Goal: Information Seeking & Learning: Learn about a topic

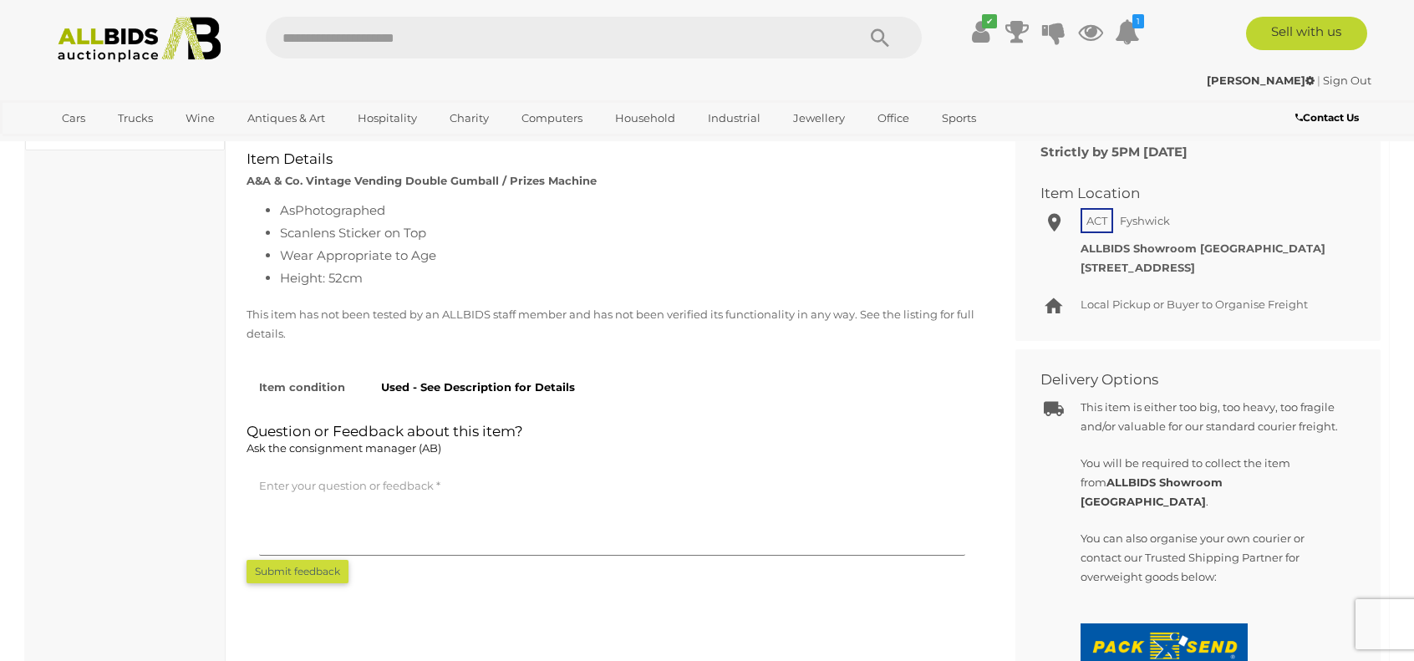
scroll to position [1086, 0]
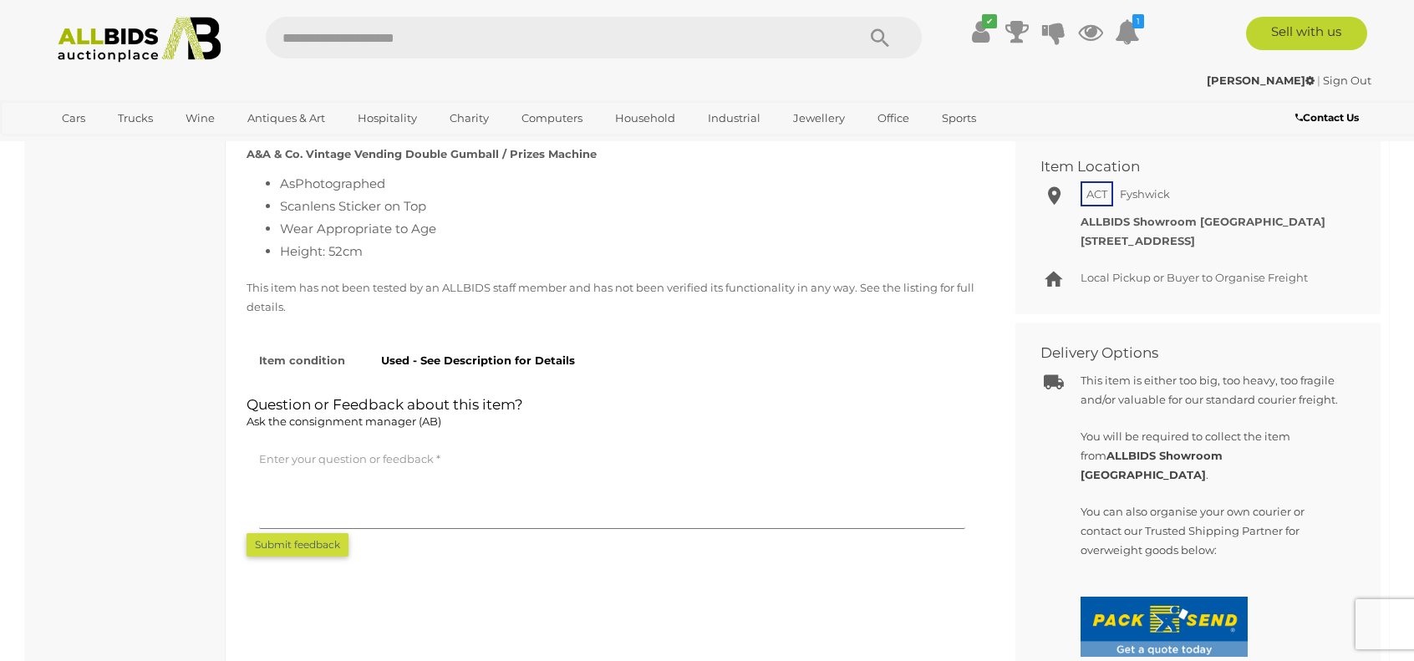
click at [501, 363] on strong "Used - See Description for Details" at bounding box center [478, 359] width 194 height 13
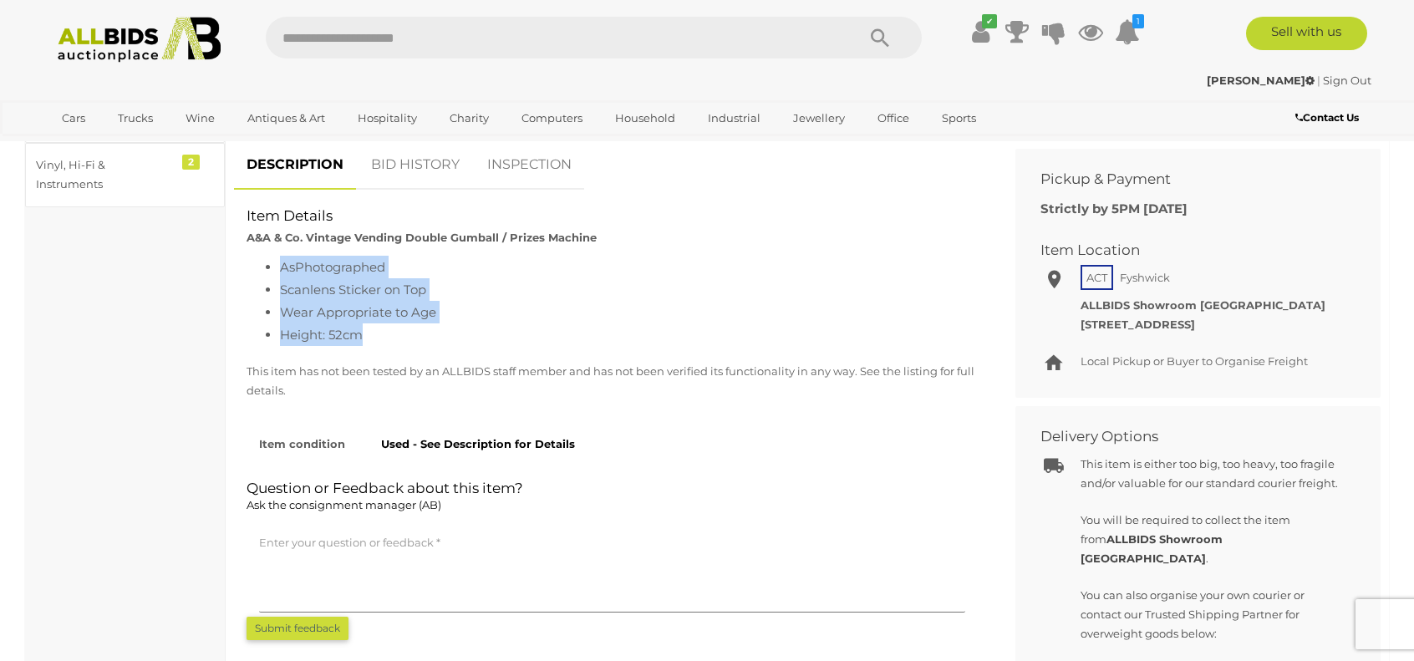
drag, startPoint x: 283, startPoint y: 270, endPoint x: 389, endPoint y: 335, distance: 124.5
click at [389, 335] on ul "As Photographed Scanlens Sticker on Top Wear Appropriate to Age Height: 52cm" at bounding box center [611, 301] width 731 height 90
copy ul "As Photographed Scanlens Sticker on Top Wear Appropriate to Age Height: 52cm"
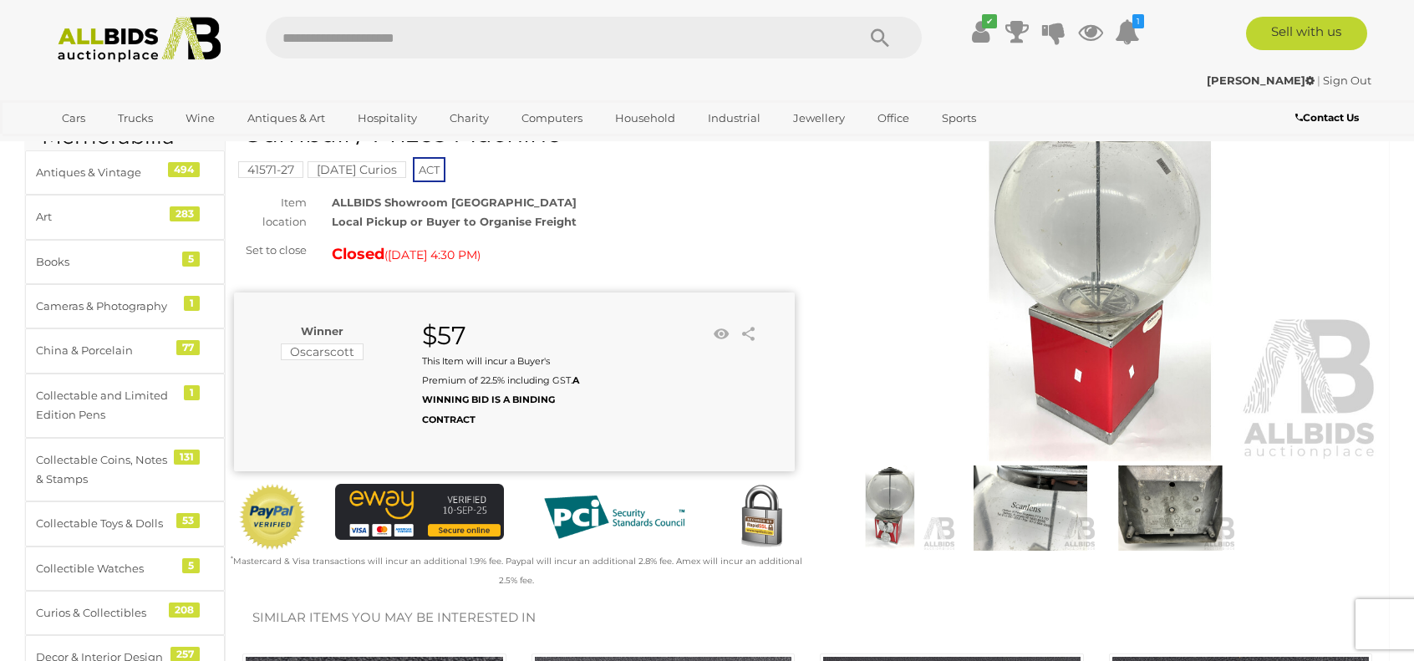
scroll to position [0, 0]
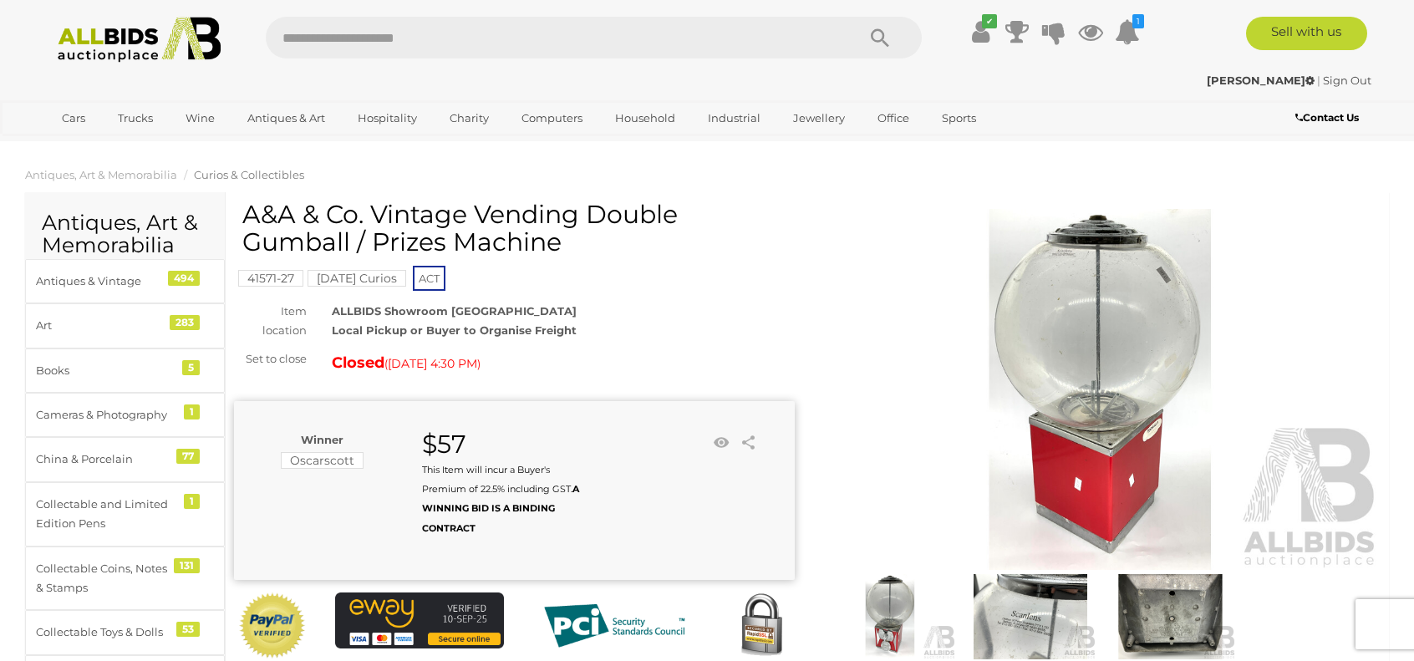
drag, startPoint x: 249, startPoint y: 215, endPoint x: 564, endPoint y: 243, distance: 316.2
click at [564, 243] on h1 "A&A & Co. Vintage Vending Double Gumball / Prizes Machine" at bounding box center [516, 228] width 548 height 55
copy h1 "A&A & Co. Vintage Vending Double Gumball / Prizes Machine"
click at [698, 228] on h1 "A&A & Co. Vintage Vending Double Gumball / Prizes Machine" at bounding box center [516, 228] width 548 height 55
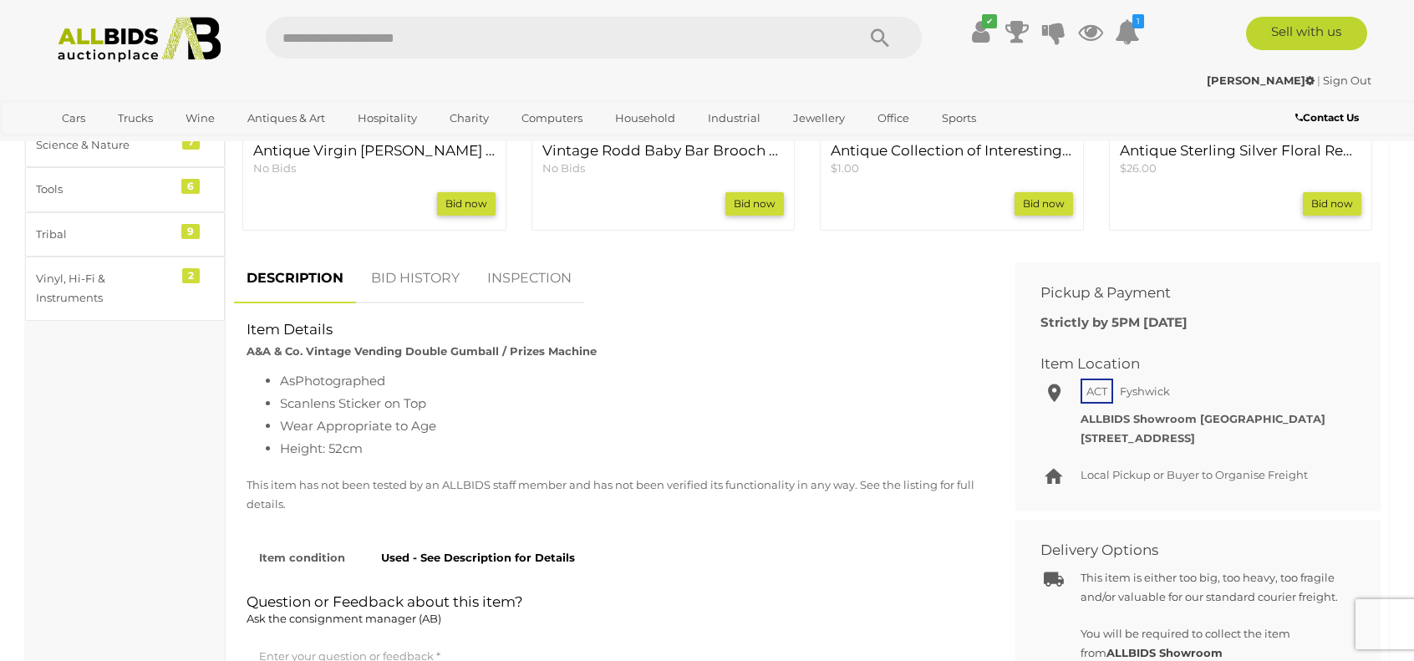
scroll to position [919, 0]
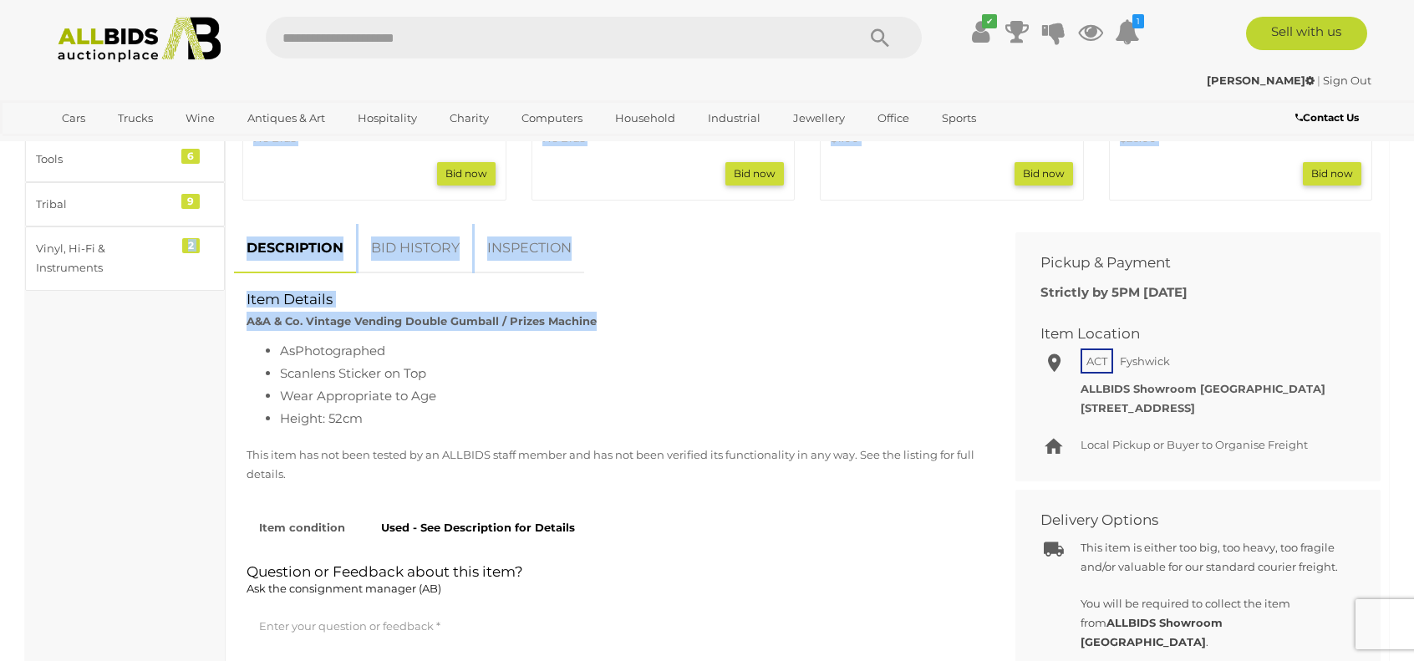
drag, startPoint x: 595, startPoint y: 319, endPoint x: 219, endPoint y: 310, distance: 376.1
click at [219, 310] on div "Antiques, Art & Memorabilia Antiques & Vintage 494 Art 283 Books 5 Cameras & Ph…" at bounding box center [706, 142] width 1363 height 1739
click at [284, 319] on strong "A&A & Co. Vintage Vending Double Gumball / Prizes Machine" at bounding box center [421, 320] width 350 height 13
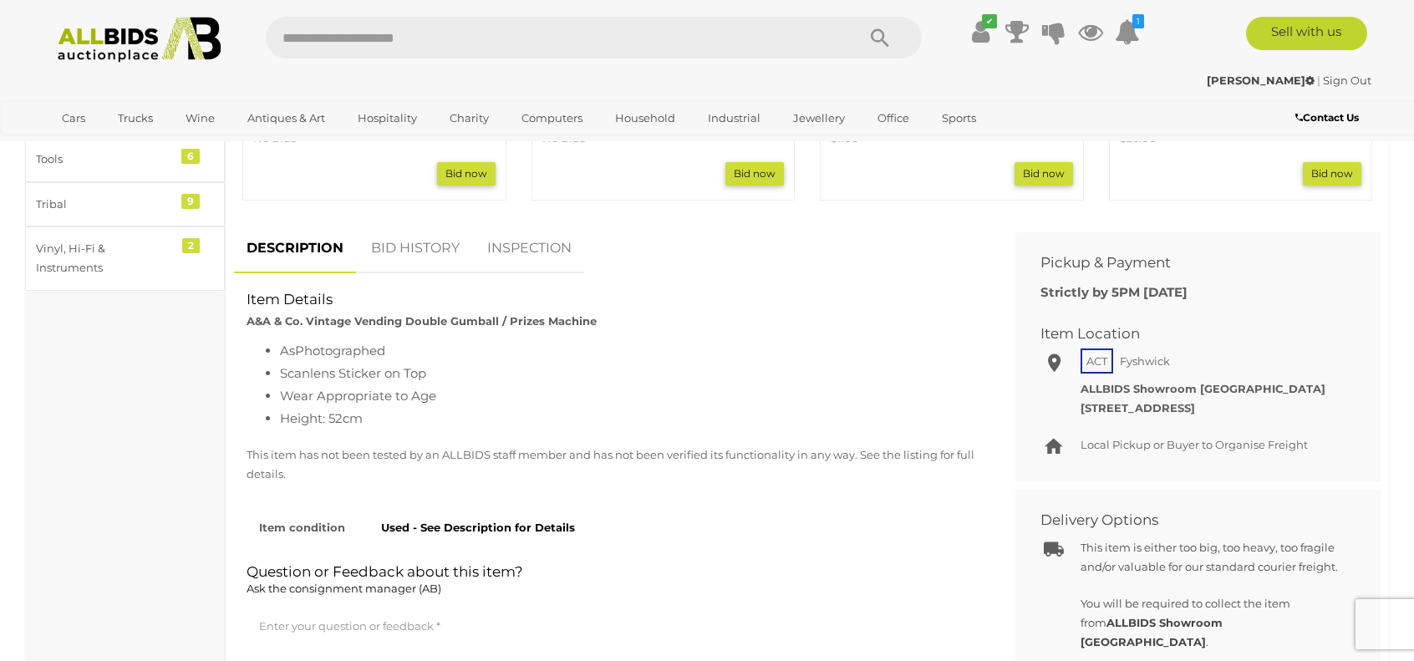
click at [246, 322] on div "Item Details A&A & Co. Vintage Vending Double Gumball / Prizes Machine" at bounding box center [612, 310] width 756 height 41
